Goal: Communication & Community: Answer question/provide support

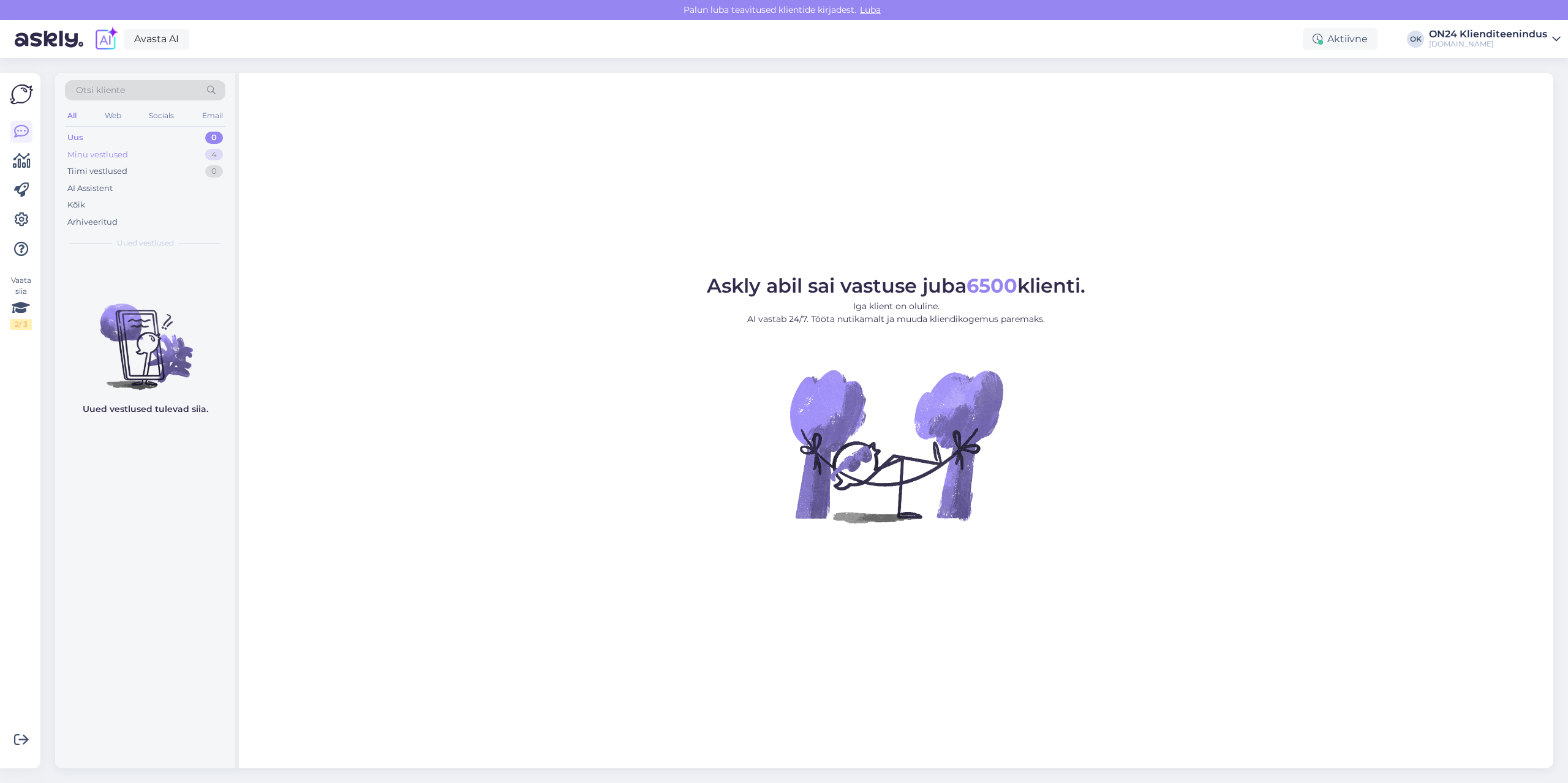
click at [119, 158] on div "Minu vestlused" at bounding box center [98, 155] width 61 height 12
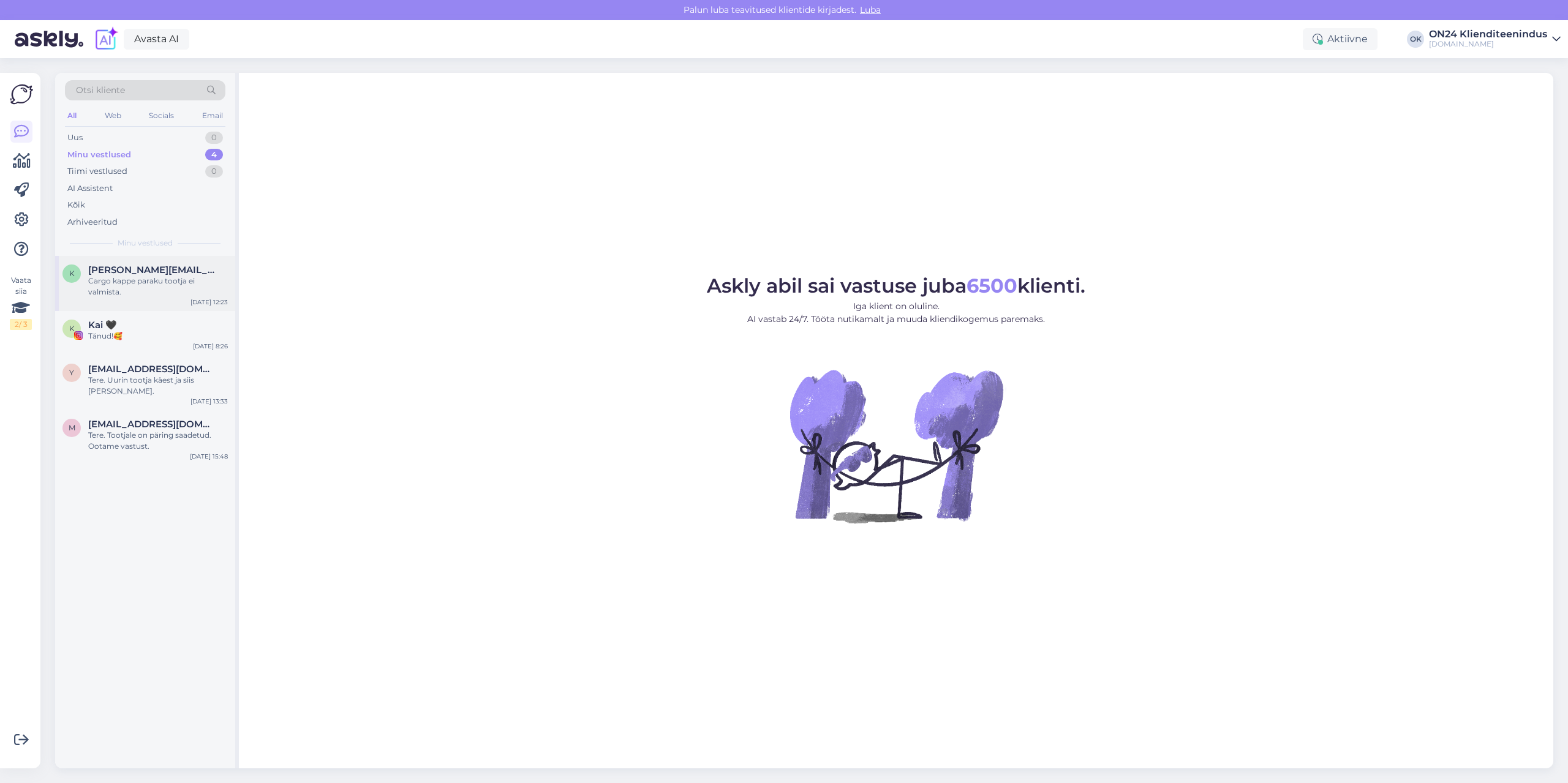
click at [128, 268] on span "[PERSON_NAME][EMAIL_ADDRESS][DOMAIN_NAME]" at bounding box center [152, 270] width 127 height 11
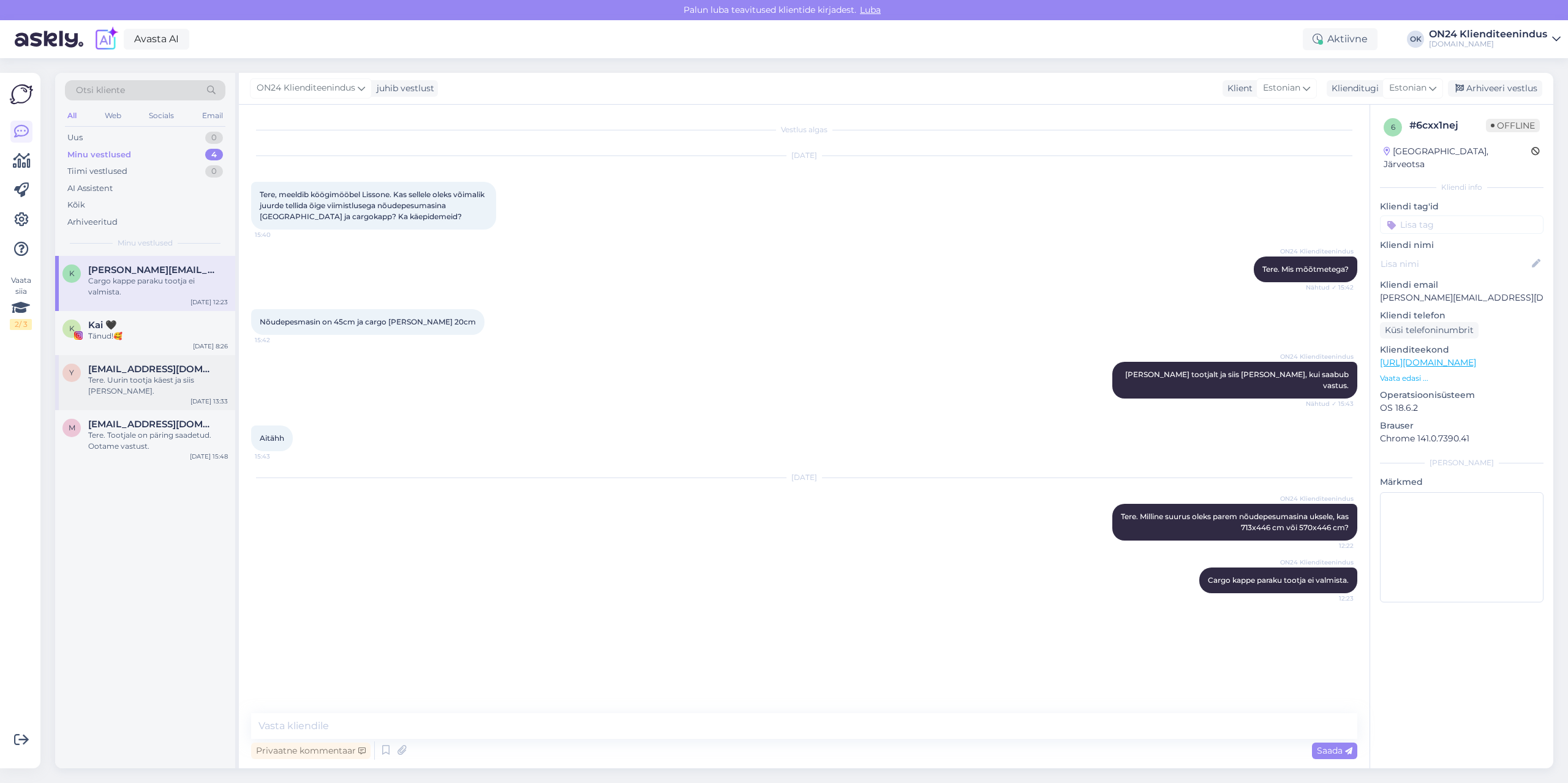
click at [144, 387] on div "Tere. Uurin tootja käest ja siis [PERSON_NAME]." at bounding box center [158, 385] width 140 height 22
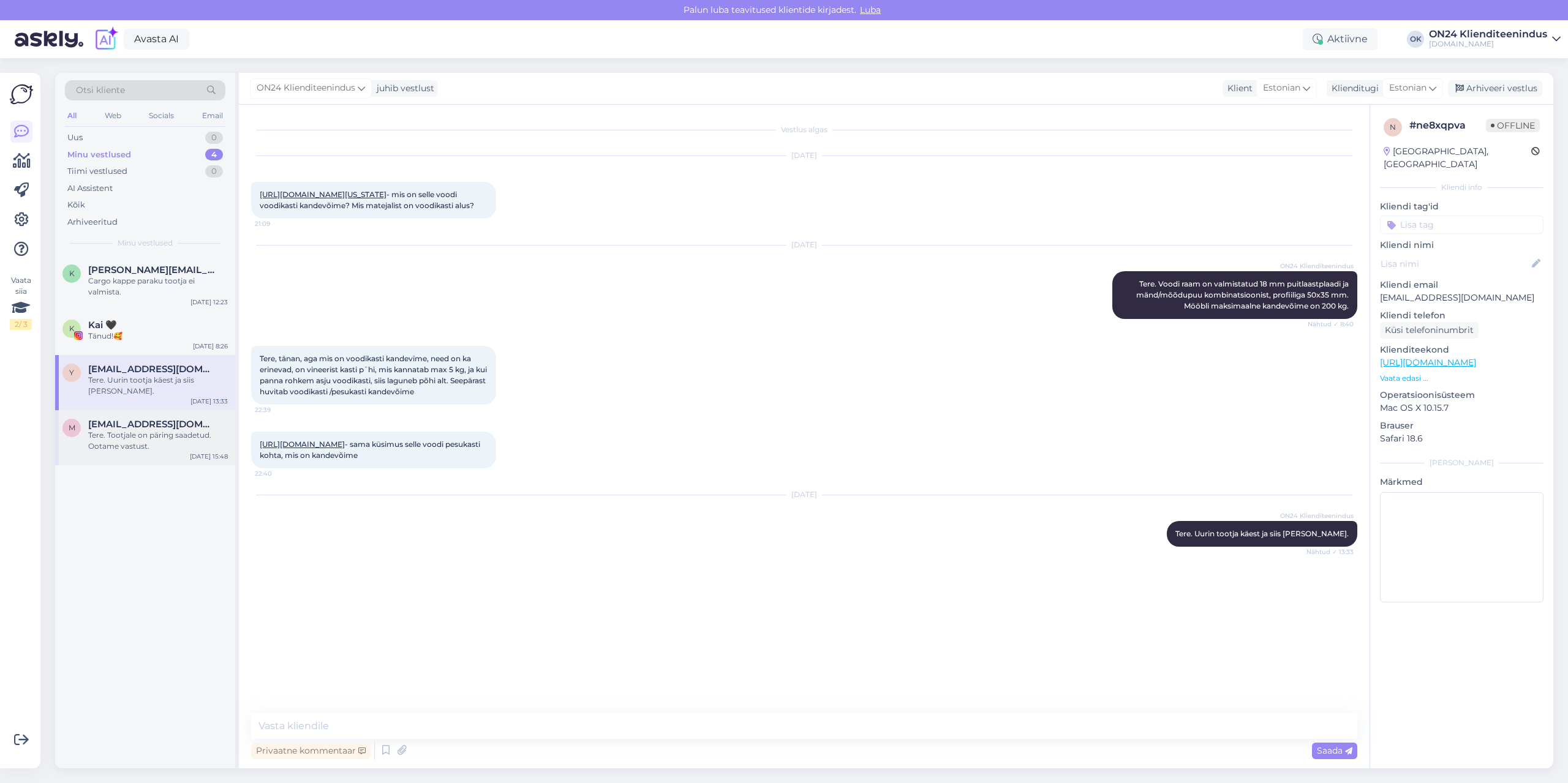
click at [144, 425] on span "[EMAIL_ADDRESS][DOMAIN_NAME]" at bounding box center [152, 424] width 127 height 11
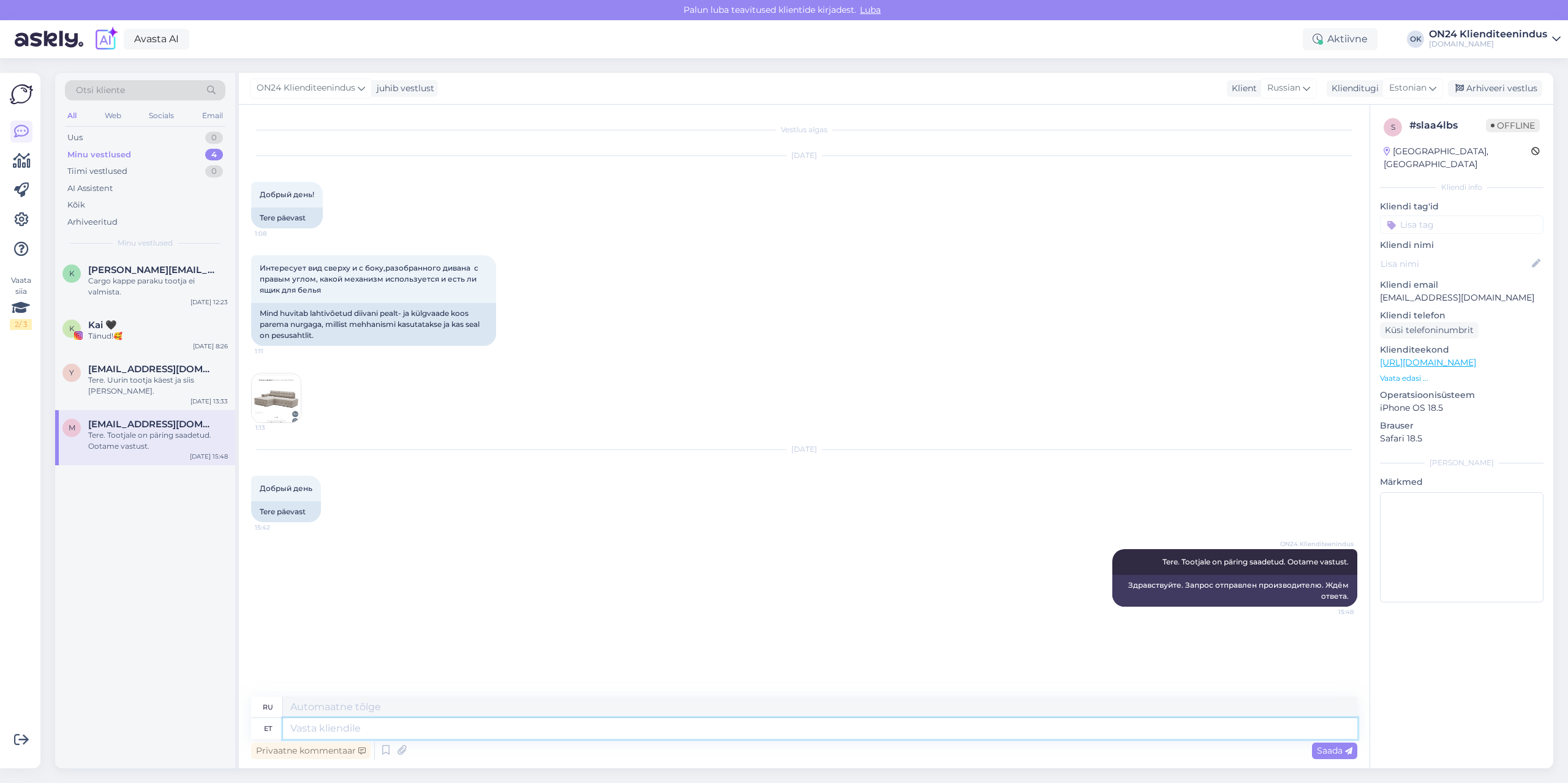
click at [557, 735] on textarea at bounding box center [820, 728] width 1074 height 21
type textarea "Tere."
type textarea "Привет"
type textarea "Tere."
type textarea "Привет."
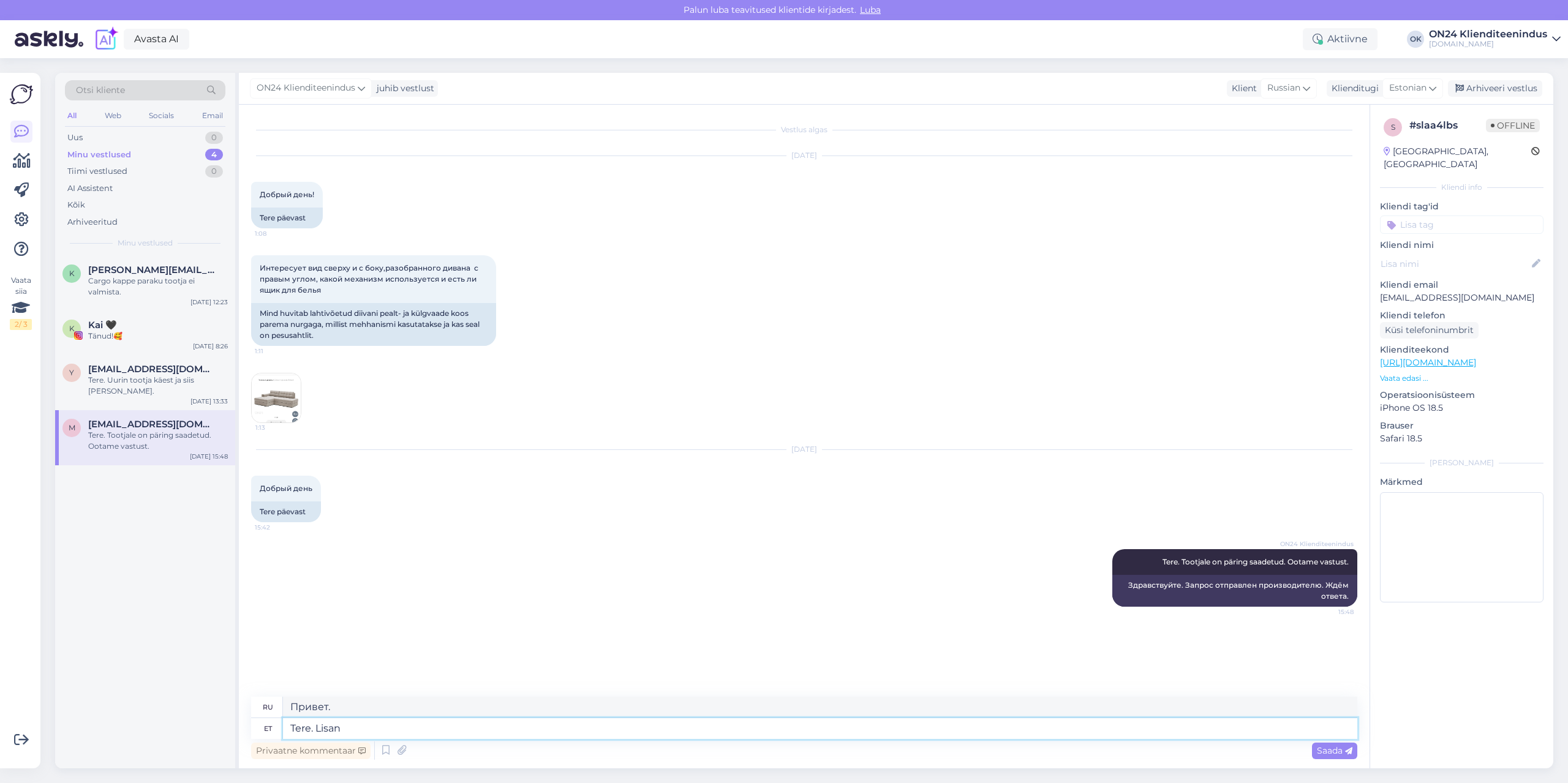
type textarea "Tere. Lisan"
type textarea "Привет. Я тебя добавлю."
type textarea "Tere. Lisan Teile kokkupaneku ju"
type textarea "Здравствуйте. Прилагаю сборку для вас."
type textarea "Tere. [PERSON_NAME] Teile kokkupaneku juhendi"
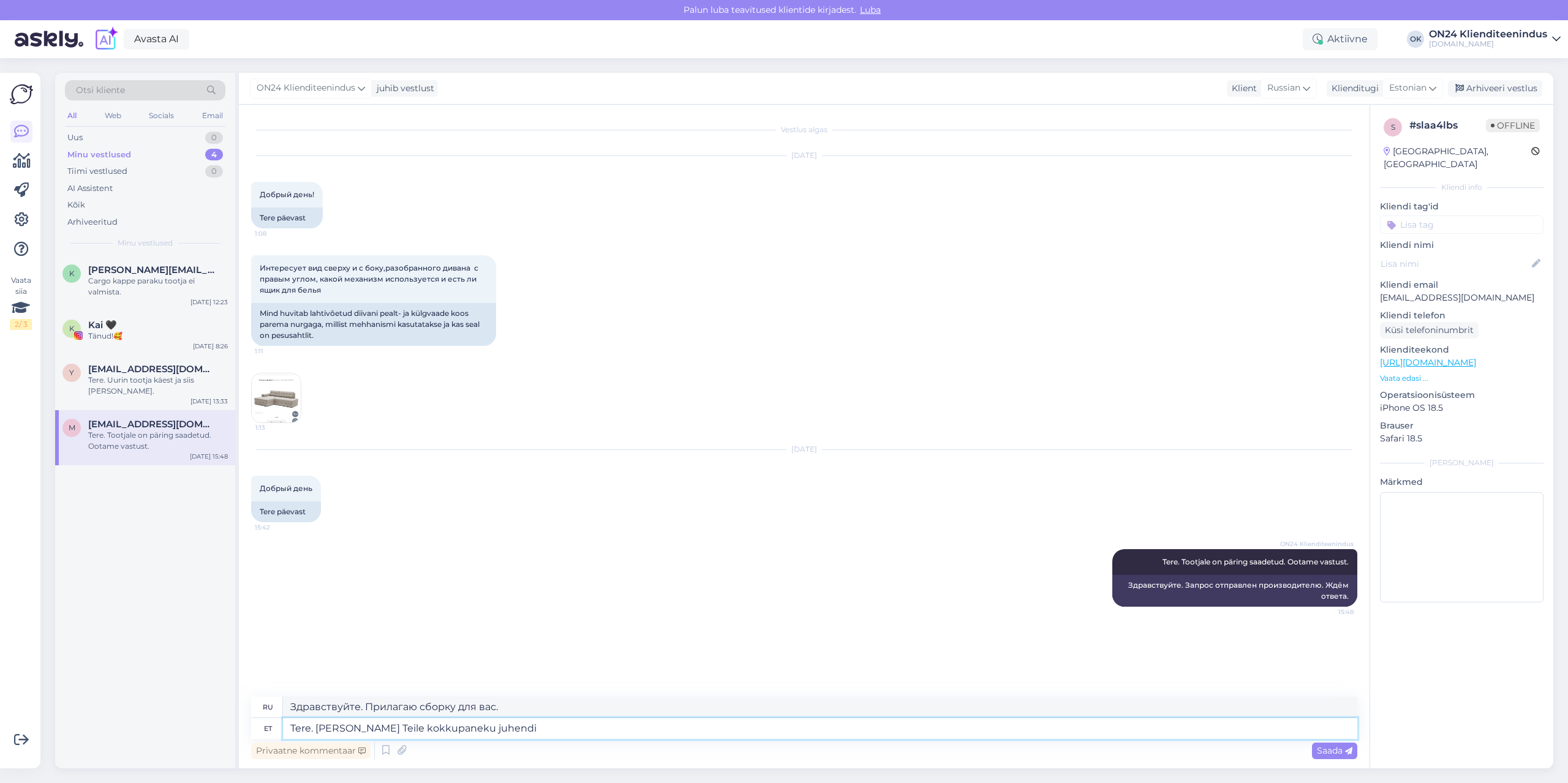
type textarea "Здравствуйте. Прилагаю инструкцию по сборке."
type textarea "Tere. [PERSON_NAME] Teile kokkupaneku juhendi. Juhendis on"
type textarea "Здравствуйте. Прилагаю инструкцию по сборке. В инструкции"
type textarea "Tere. [PERSON_NAME] Teile kokkupaneku juhendi. Juhendis on nä"
type textarea "Здравствуйте! Прилагаю инструкцию по сборке. Инструкция включает:"
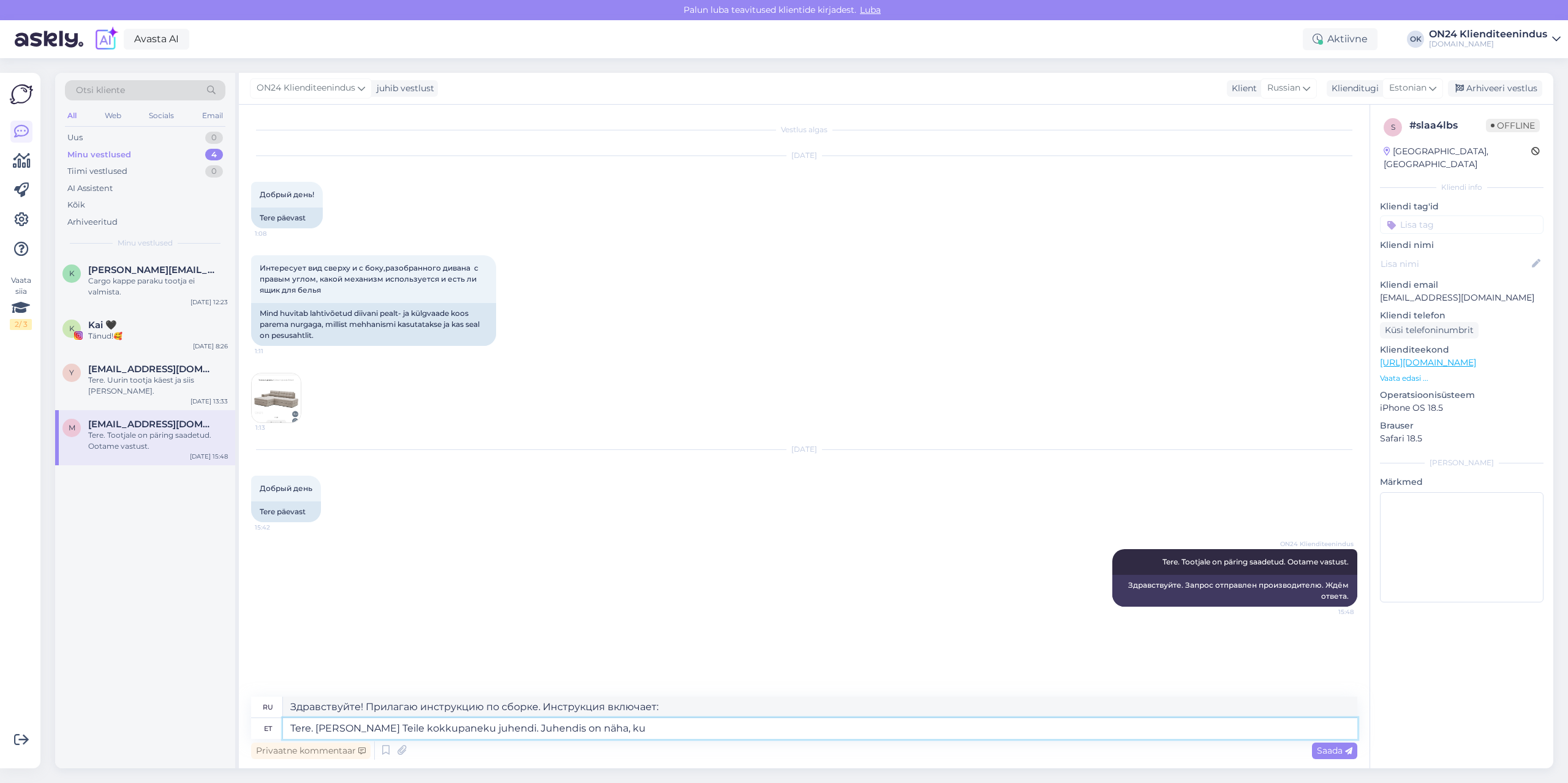
type textarea "Tere. [PERSON_NAME] Teile kokkupaneku juhendi. Juhendis on näha, kui"
type textarea "Здравствуйте! Прилагаю инструкцию по сборке. В ней указано:"
type textarea "Tere. [PERSON_NAME] Teile kokkupaneku juhendi. Juhendis on näha, kuidas"
type textarea "Здравствуйте! Прилагаю инструкцию по сборке. В ней показано, как"
type textarea "Tere. [PERSON_NAME] Teile kokkupaneku juhendi. [DEMOGRAPHIC_DATA] on näha, kuid…"
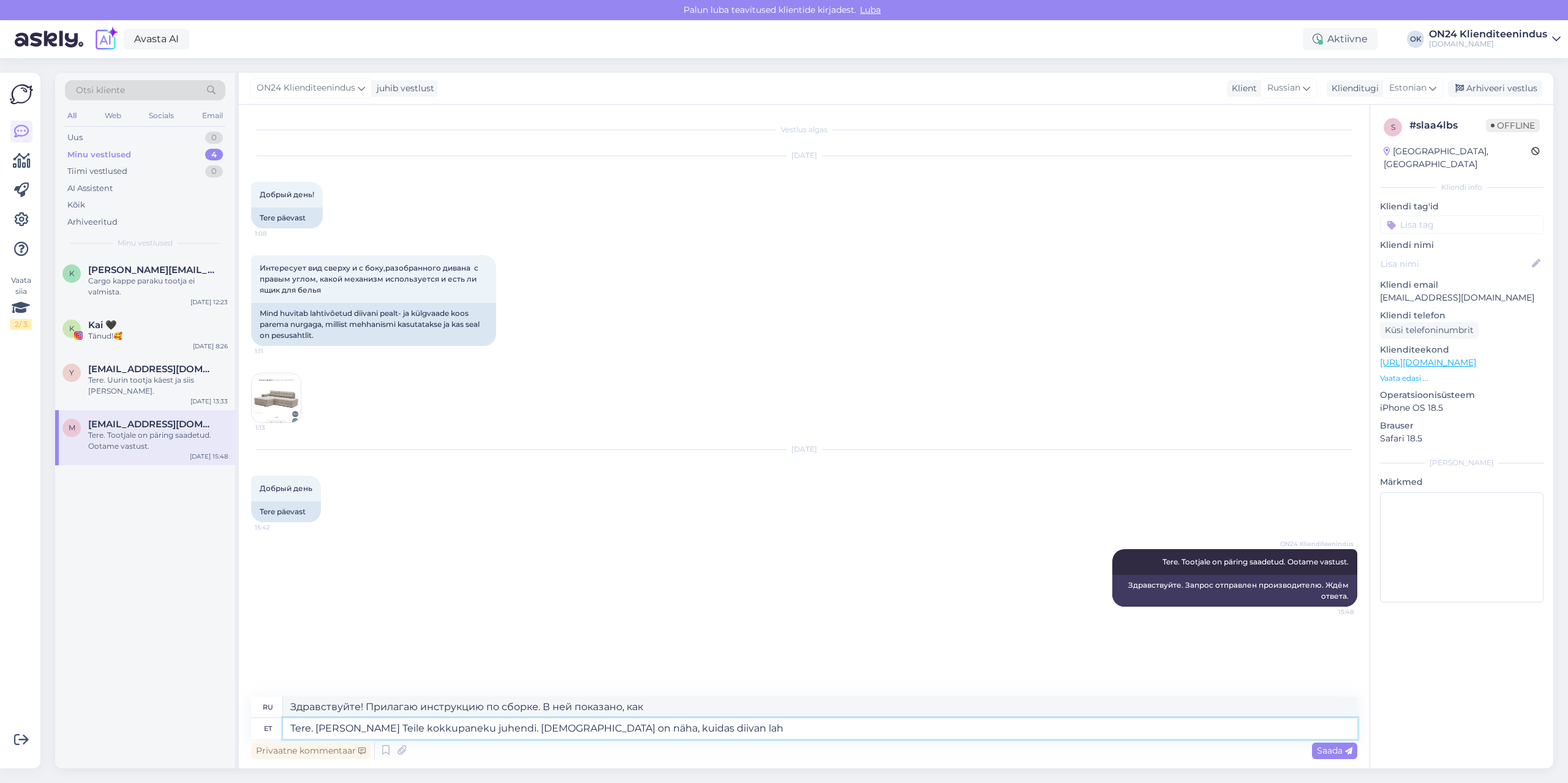
type textarea "Здравствуйте. Прилагаю инструкцию по сборке. В ней показано, как собрать диван."
type textarea "Tere. [PERSON_NAME] Teile kokkupaneku juhendi. Juhendis on näha, kuidas diivan …"
type textarea "Здравствуйте. Прилагаю инструкцию по сборке. В ней показано, как раскладывать д…"
type textarea "Tere. [PERSON_NAME] Teile kokkupaneku juhendi. Juhendis on näha, kuidas diivan …"
type textarea "Здравствуйте. Прилагаю инструкцию по сборке. В ней показано, как раскладывается…"
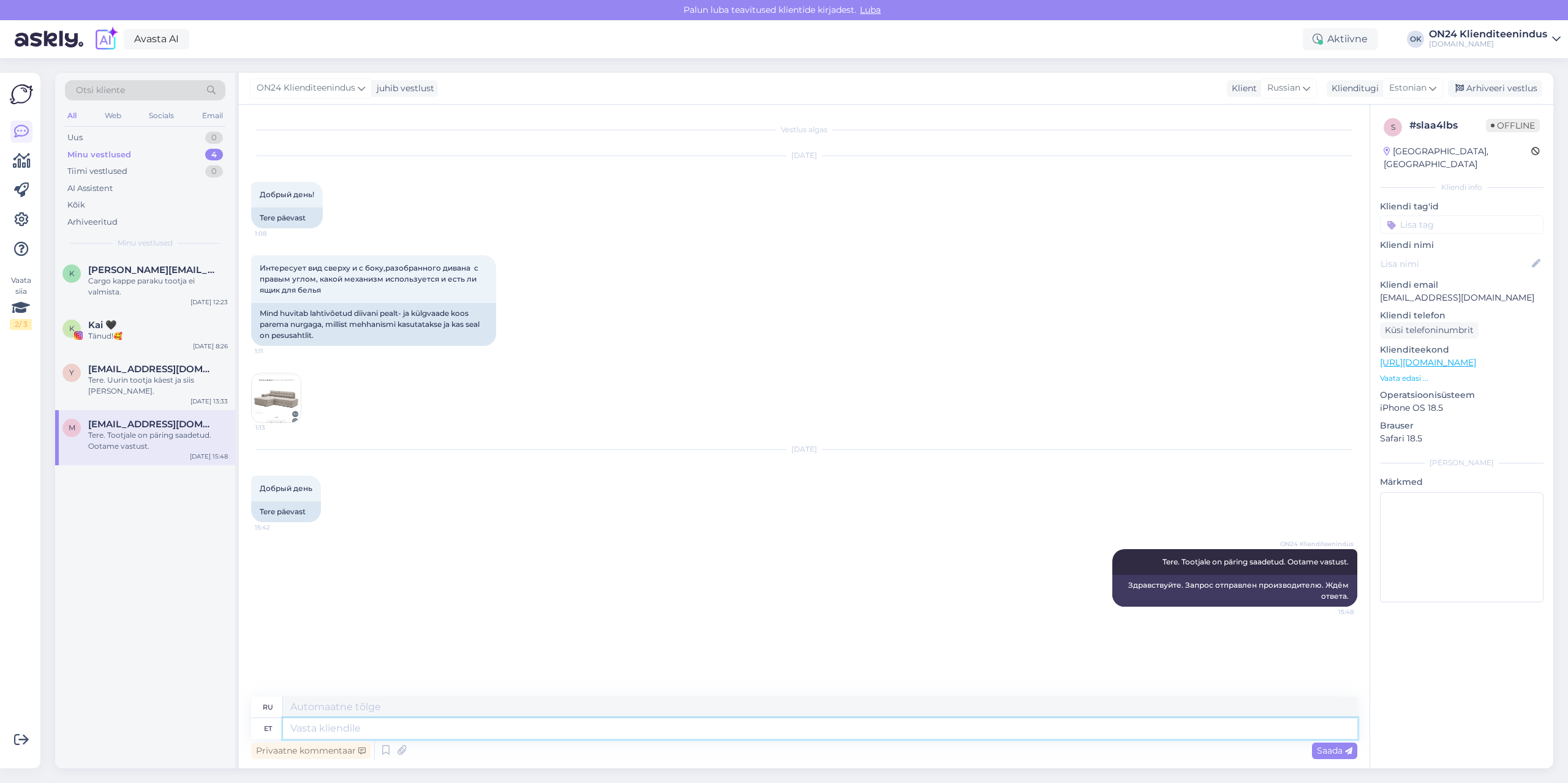
scroll to position [55, 0]
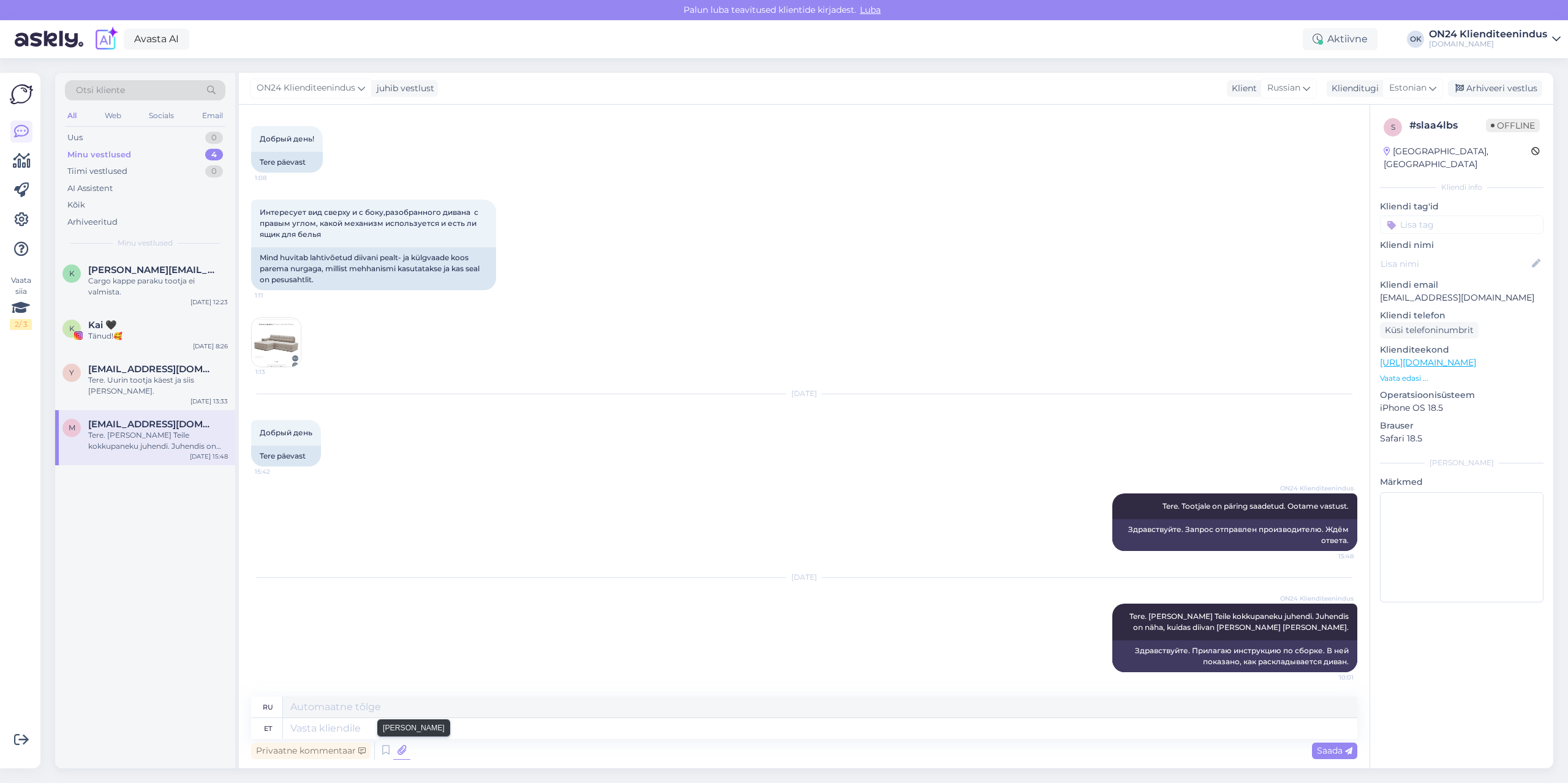
click at [405, 750] on icon at bounding box center [402, 750] width 17 height 18
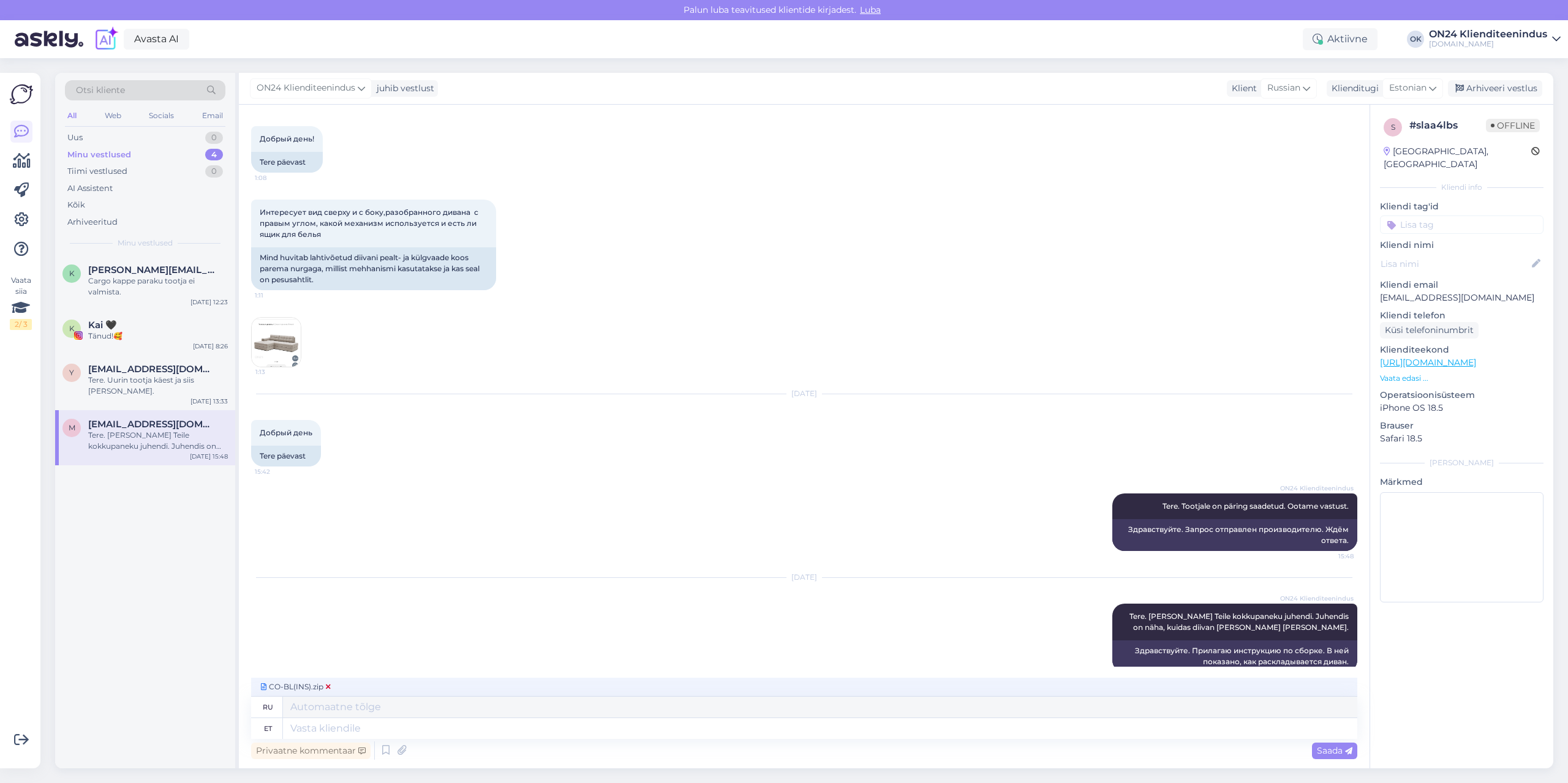
click at [328, 687] on icon at bounding box center [328, 687] width 5 height 7
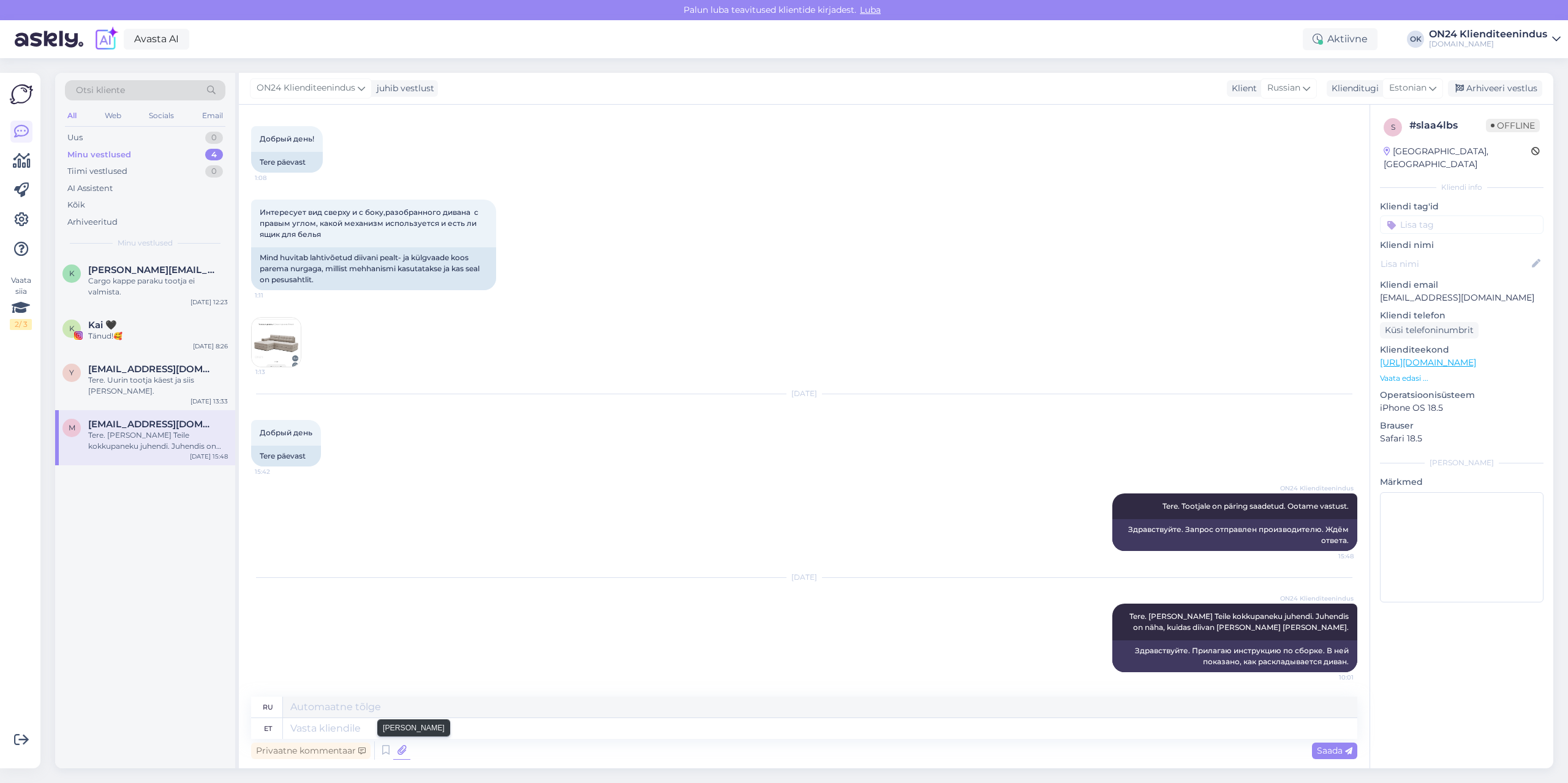
click at [408, 748] on icon at bounding box center [402, 750] width 17 height 18
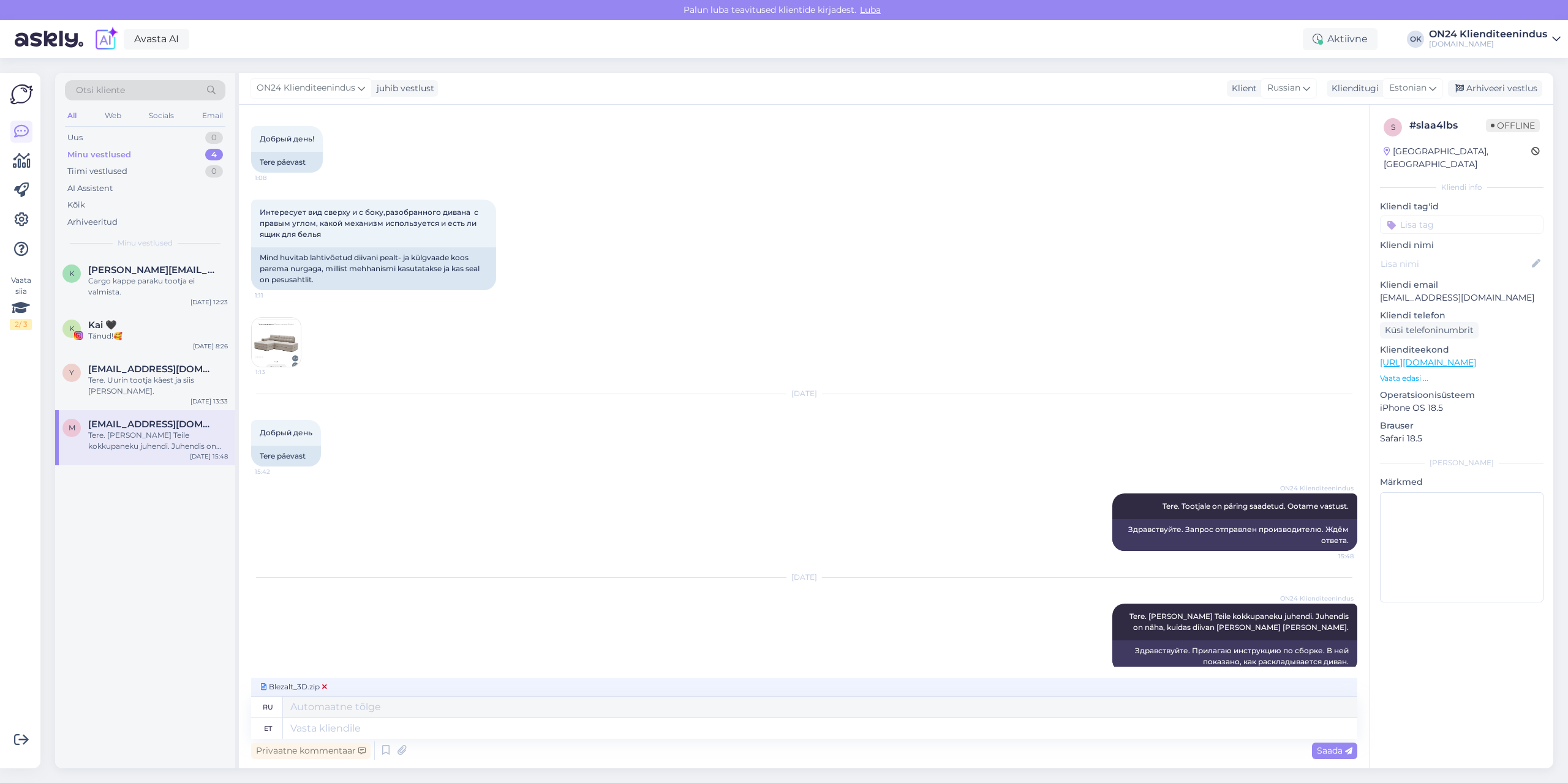
click at [326, 686] on icon at bounding box center [324, 687] width 5 height 7
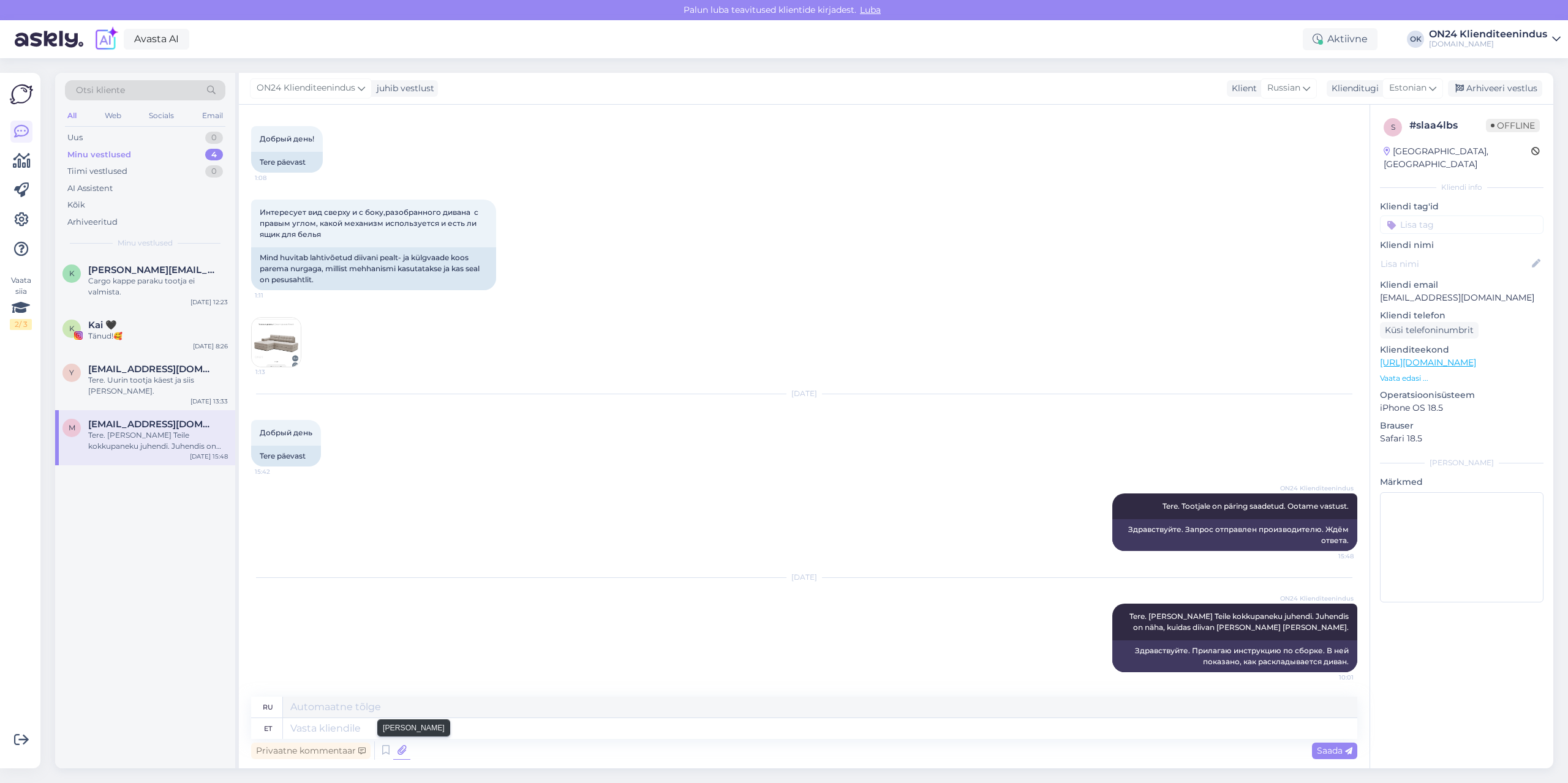
click at [403, 753] on icon at bounding box center [402, 750] width 17 height 18
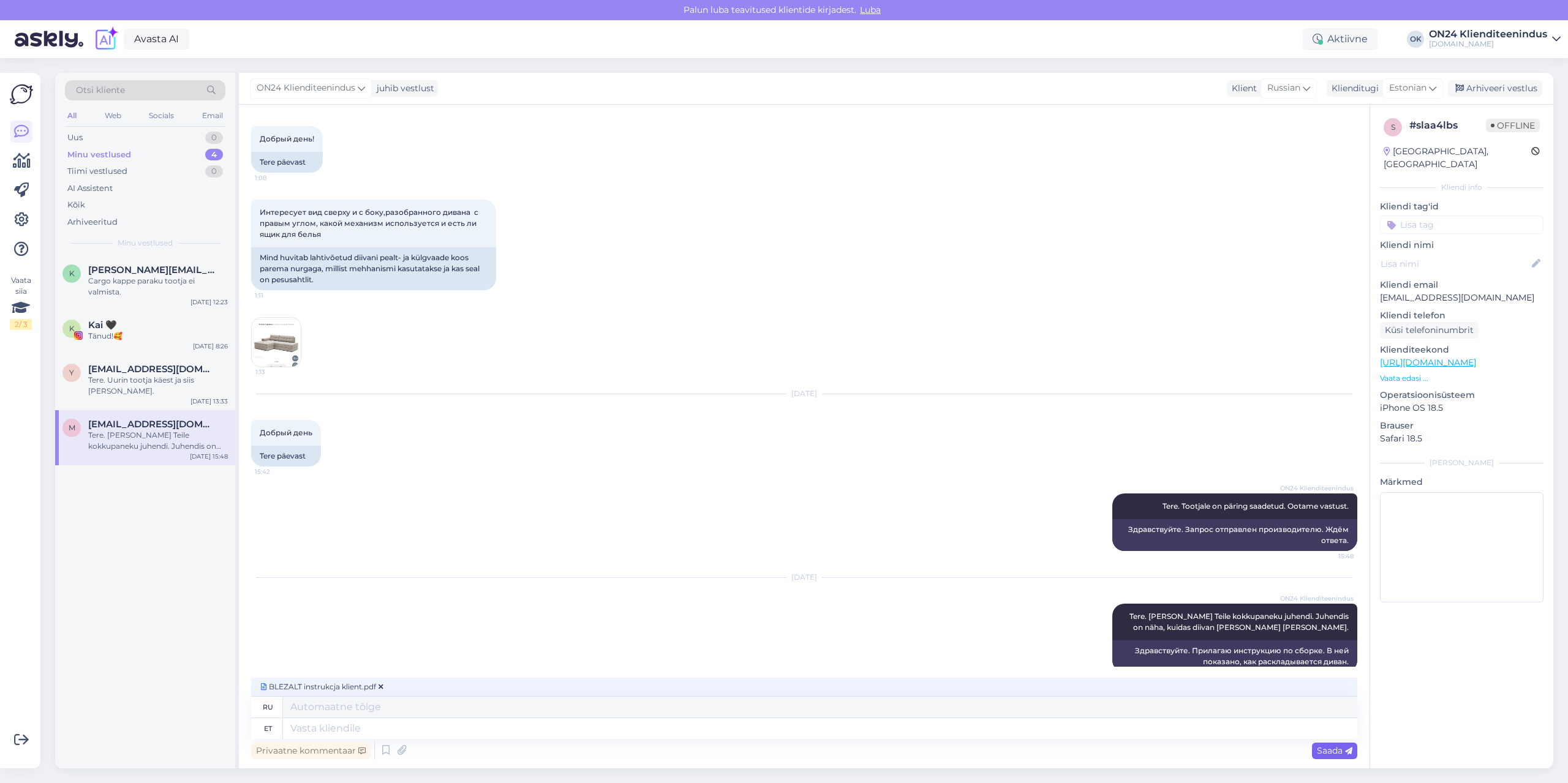
click at [1328, 748] on span "Saada" at bounding box center [1335, 751] width 35 height 11
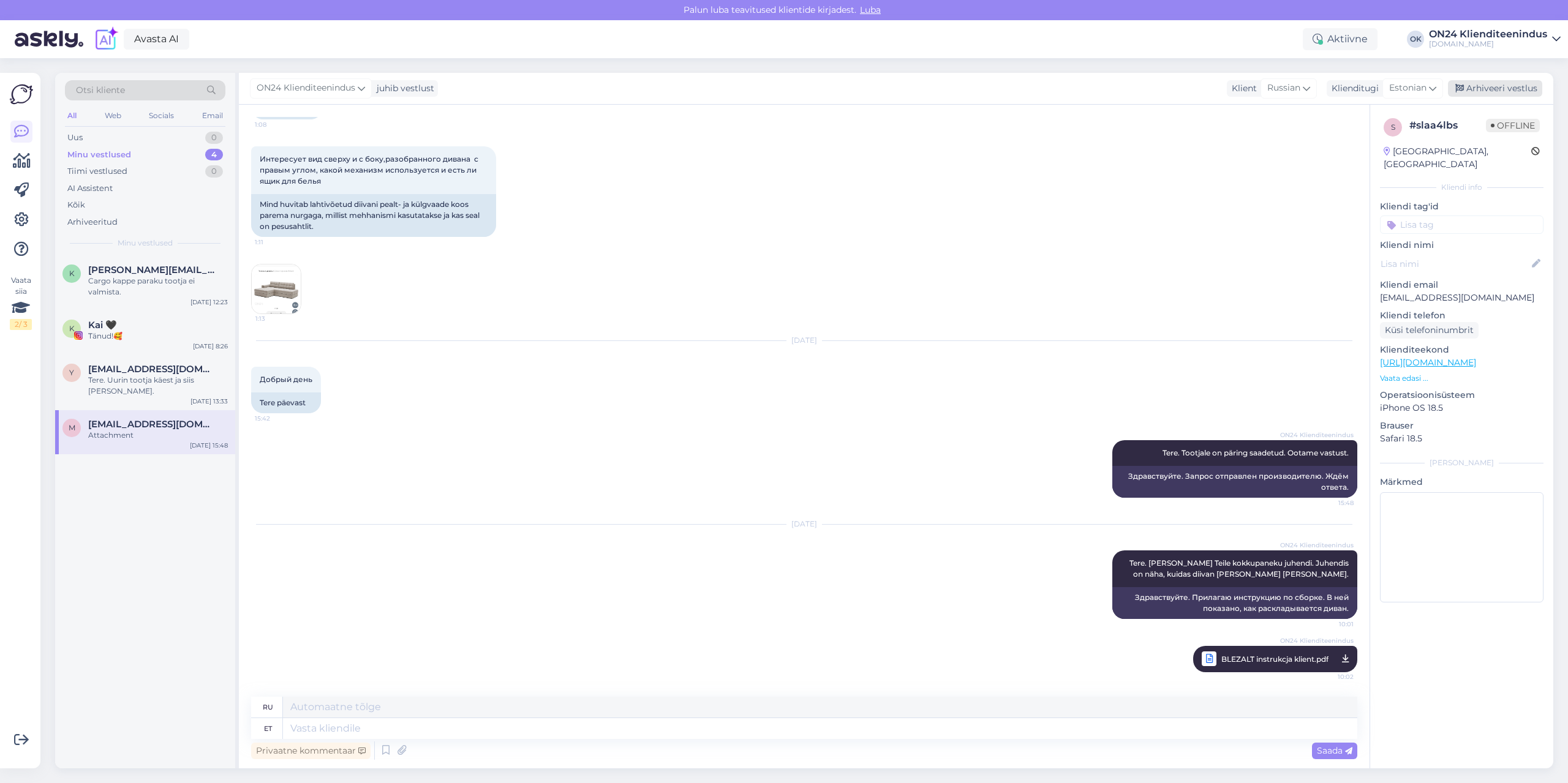
click at [1478, 92] on div "Arhiveeri vestlus" at bounding box center [1495, 88] width 94 height 17
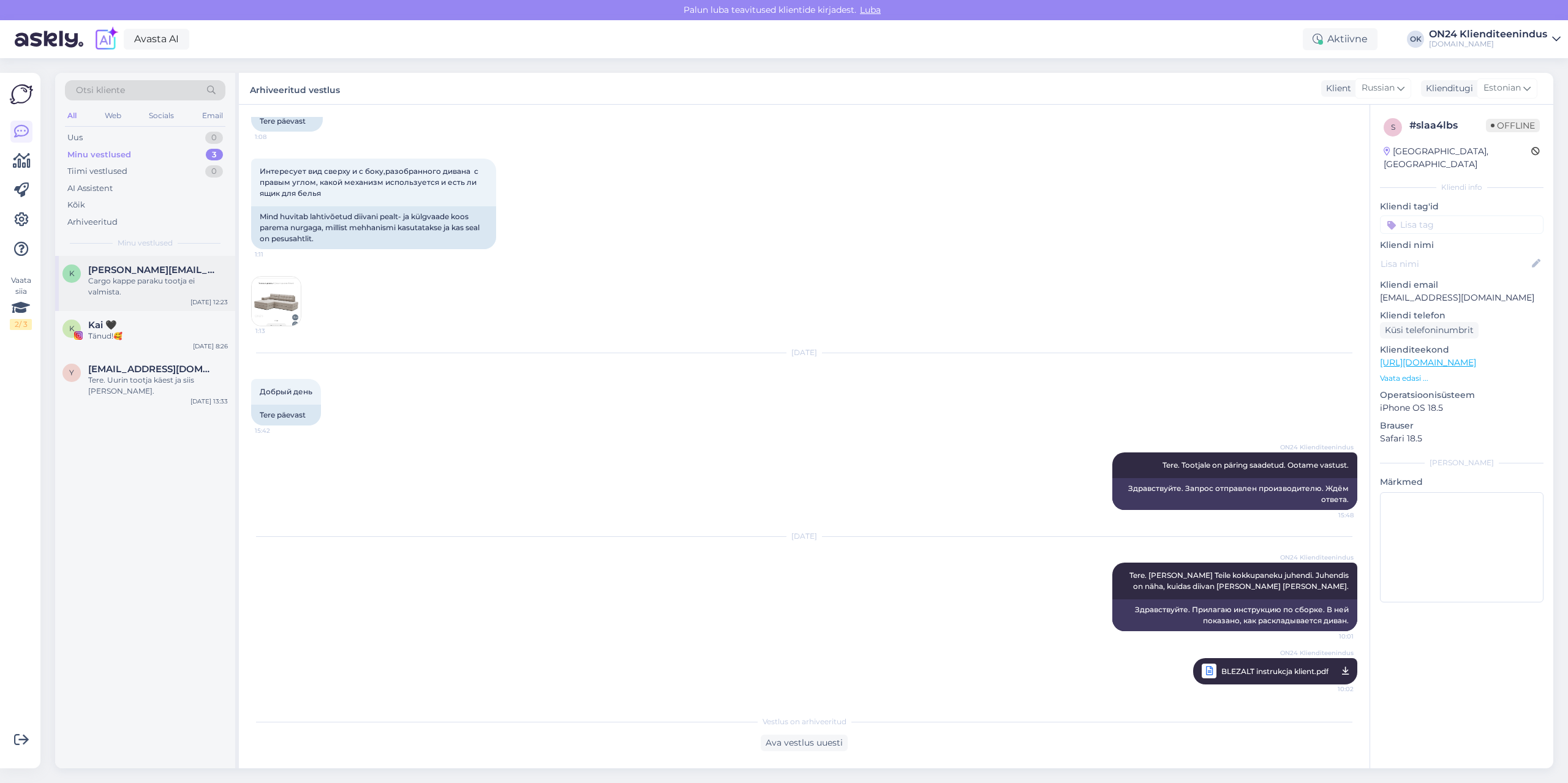
click at [128, 301] on div "K [EMAIL_ADDRESS][DOMAIN_NAME] Cargo kappe paraku tootja ei valmista. [DATE] 12…" at bounding box center [144, 284] width 180 height 55
